Goal: Information Seeking & Learning: Check status

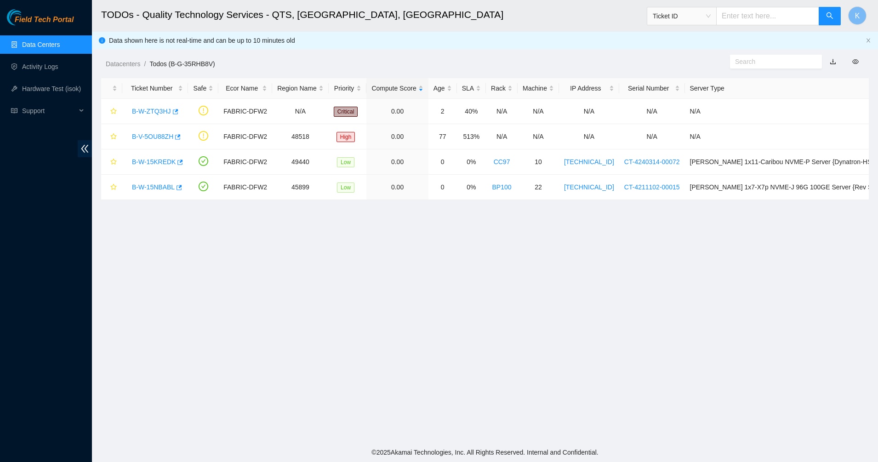
scroll to position [22, 0]
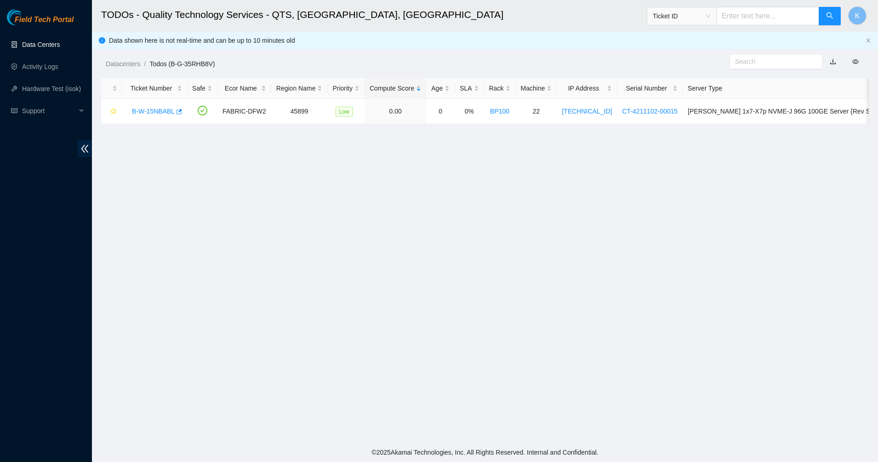
click at [34, 46] on link "Data Centers" at bounding box center [41, 44] width 38 height 7
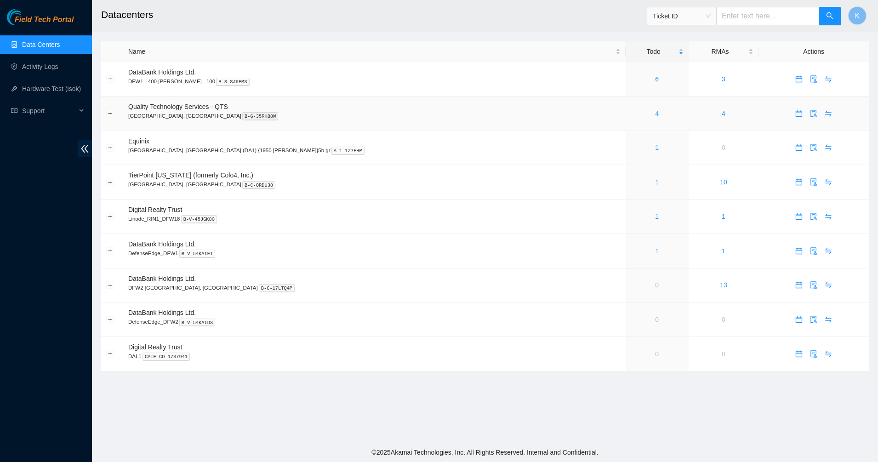
click at [655, 114] on link "4" at bounding box center [657, 113] width 4 height 7
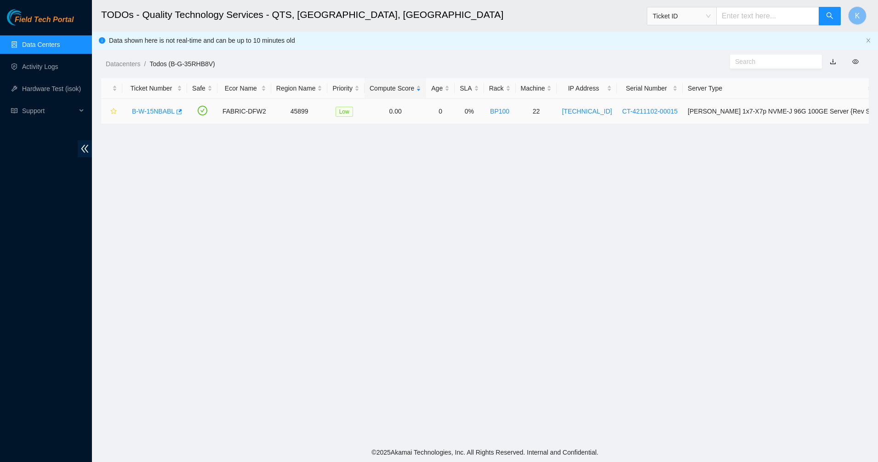
click at [143, 112] on link "B-W-15NBABL" at bounding box center [153, 111] width 43 height 7
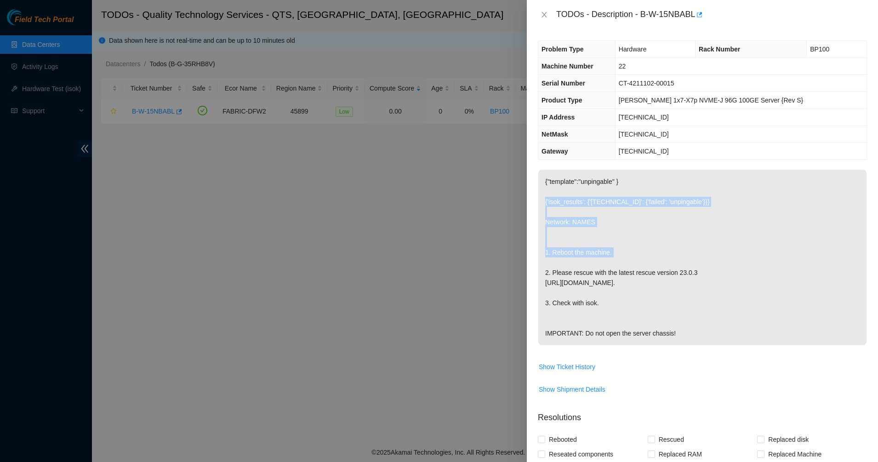
drag, startPoint x: 558, startPoint y: 194, endPoint x: 595, endPoint y: 258, distance: 74.8
click at [595, 258] on p "{"template":"unpingable" } {'isok_results': {'23.199.44.100': {'failed': 'unpin…" at bounding box center [702, 258] width 328 height 176
drag, startPoint x: 595, startPoint y: 258, endPoint x: 540, endPoint y: 301, distance: 69.5
click at [540, 302] on p "{"template":"unpingable" } {'isok_results': {'23.199.44.100': {'failed': 'unpin…" at bounding box center [702, 258] width 328 height 176
drag, startPoint x: 542, startPoint y: 233, endPoint x: 602, endPoint y: 351, distance: 132.2
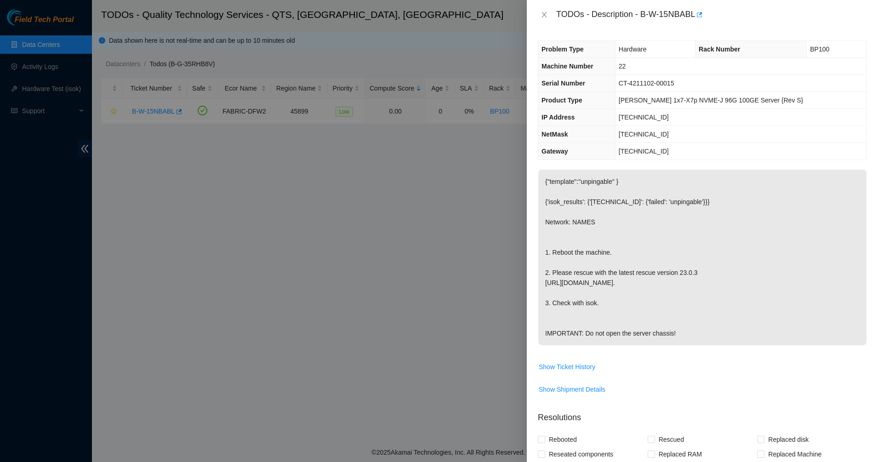
click at [602, 345] on p "{"template":"unpingable" } {'isok_results': {'23.199.44.100': {'failed': 'unpin…" at bounding box center [702, 258] width 328 height 176
click at [603, 345] on p "{"template":"unpingable" } {'isok_results': {'23.199.44.100': {'failed': 'unpin…" at bounding box center [702, 258] width 328 height 176
drag, startPoint x: 603, startPoint y: 352, endPoint x: 549, endPoint y: 180, distance: 179.7
click at [549, 180] on p "{"template":"unpingable" } {'isok_results': {'23.199.44.100': {'failed': 'unpin…" at bounding box center [702, 258] width 328 height 176
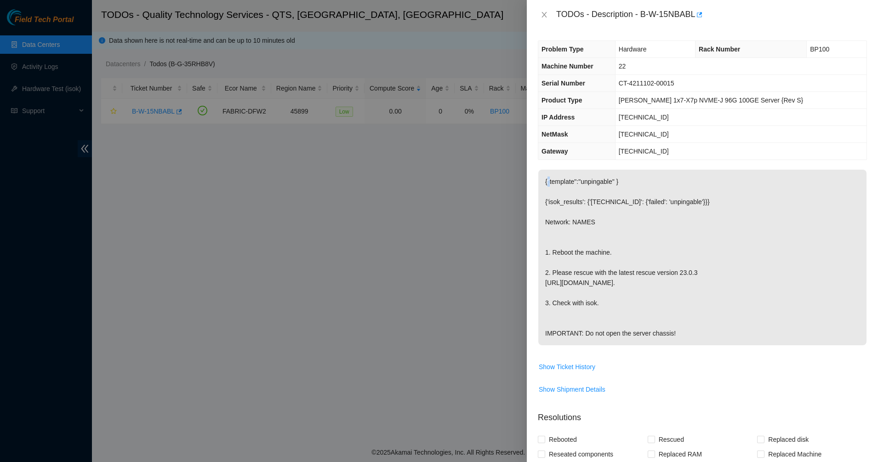
drag, startPoint x: 549, startPoint y: 180, endPoint x: 605, endPoint y: 351, distance: 179.5
click at [605, 345] on p "{"template":"unpingable" } {'isok_results': {'23.199.44.100': {'failed': 'unpin…" at bounding box center [702, 258] width 328 height 176
click at [544, 15] on icon "close" at bounding box center [544, 15] width 5 height 6
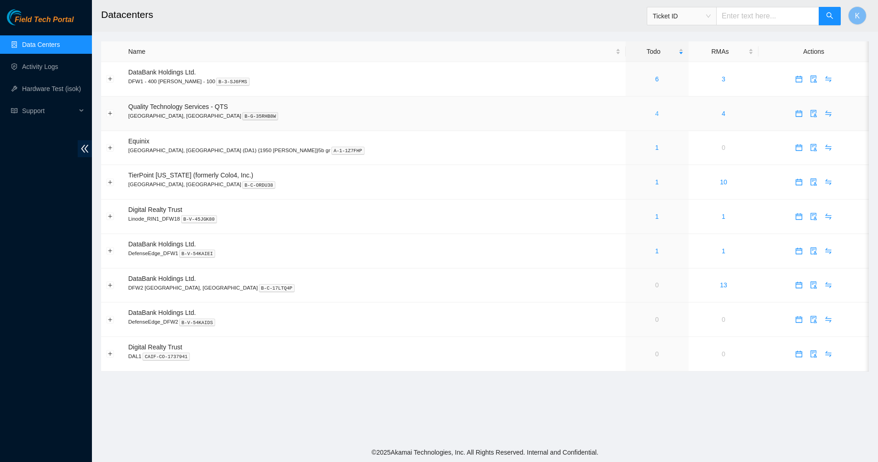
click at [631, 113] on div "4" at bounding box center [657, 113] width 53 height 10
drag, startPoint x: 0, startPoint y: 0, endPoint x: 570, endPoint y: 116, distance: 581.7
click at [655, 116] on link "4" at bounding box center [657, 113] width 4 height 7
click at [655, 183] on link "1" at bounding box center [657, 181] width 4 height 7
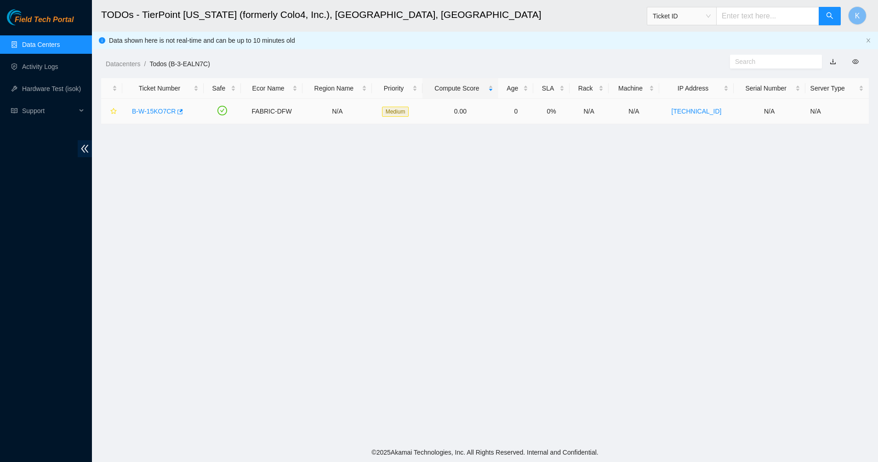
click at [154, 111] on link "B-W-15KO7CR" at bounding box center [154, 111] width 44 height 7
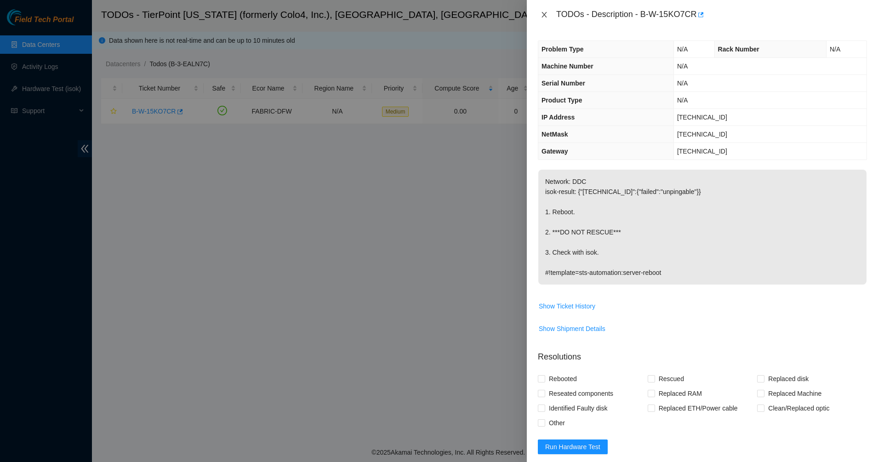
click at [539, 17] on button "Close" at bounding box center [544, 15] width 13 height 9
